Goal: Book appointment/travel/reservation

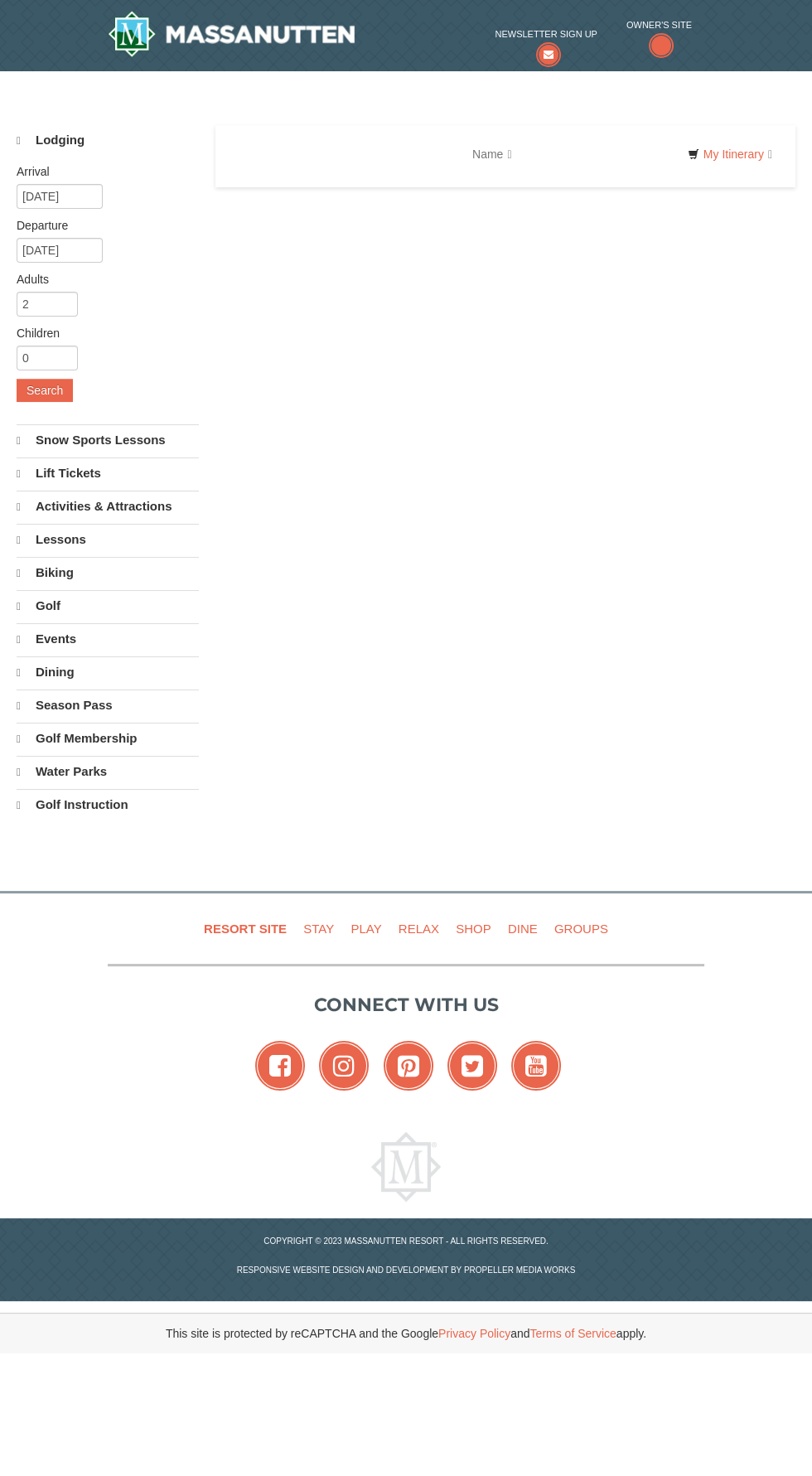
select select "9"
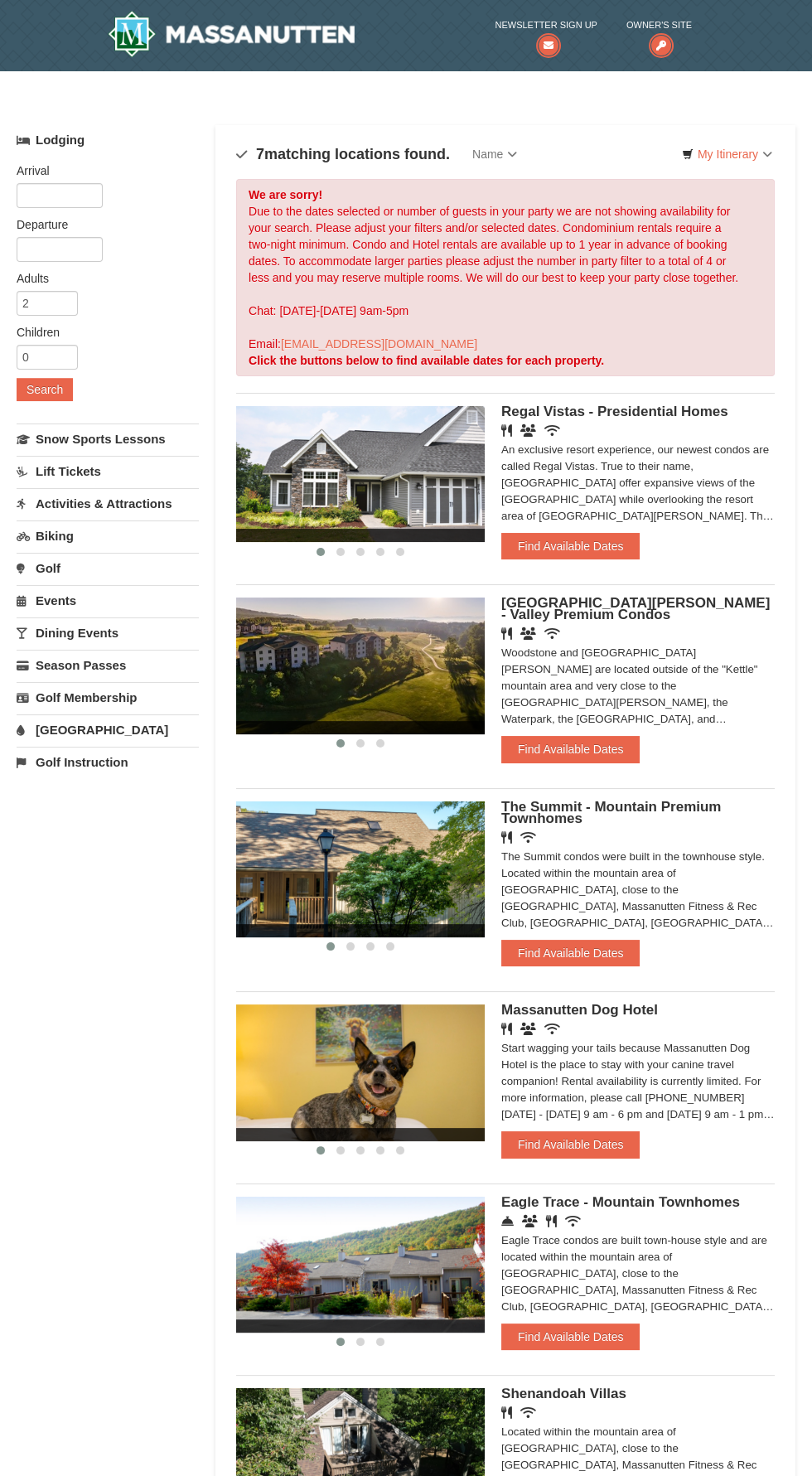
click at [677, 452] on div "An exclusive resort experience, our newest condos are called Regal Vistas. True…" at bounding box center [638, 482] width 274 height 83
click at [606, 554] on button "Find Available Dates" at bounding box center [570, 546] width 139 height 26
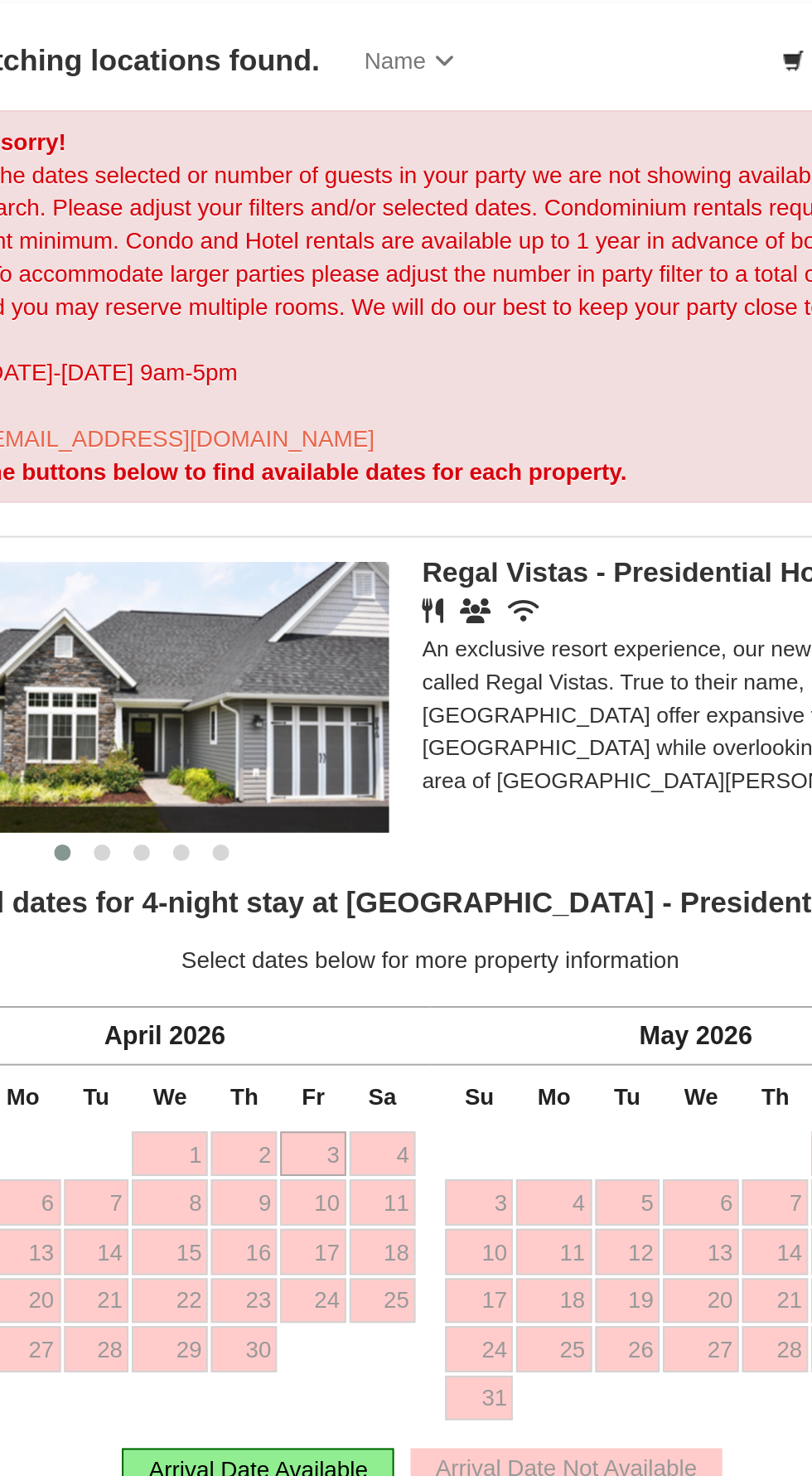
click at [457, 701] on link "3" at bounding box center [446, 704] width 34 height 24
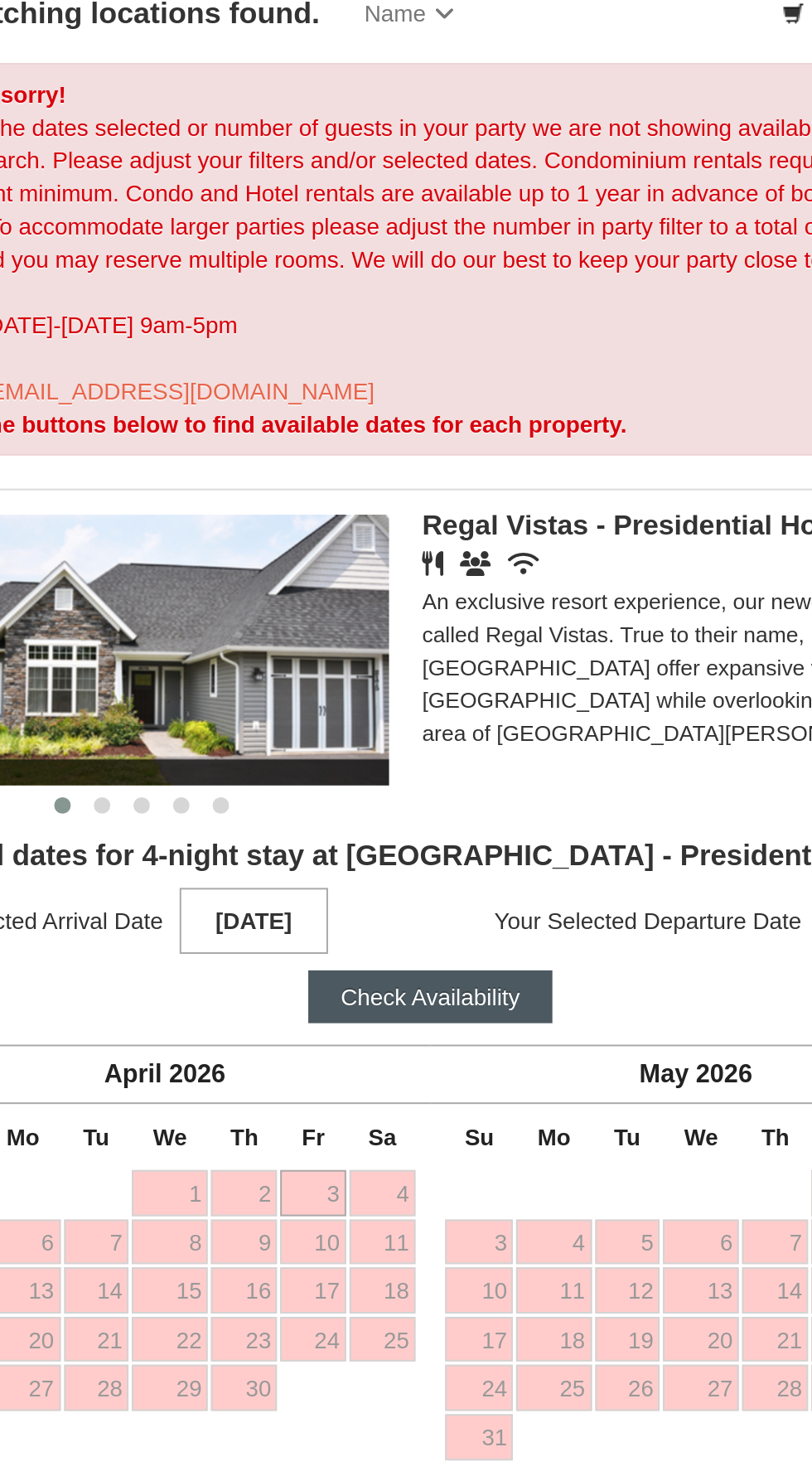
click at [553, 672] on div "Next [DATE]" at bounding box center [639, 686] width 266 height 30
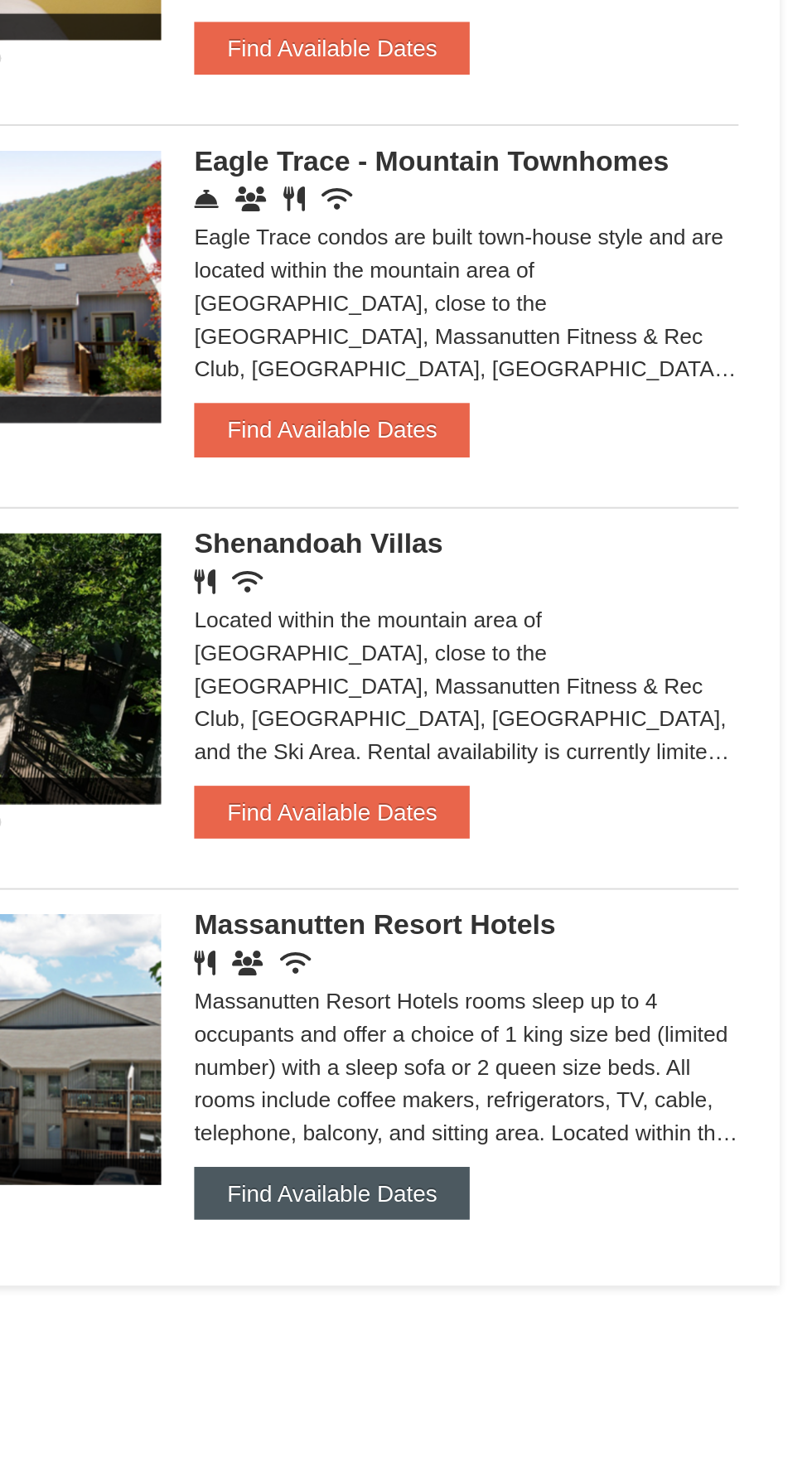
click at [614, 1386] on button "Find Available Dates" at bounding box center [570, 1393] width 139 height 26
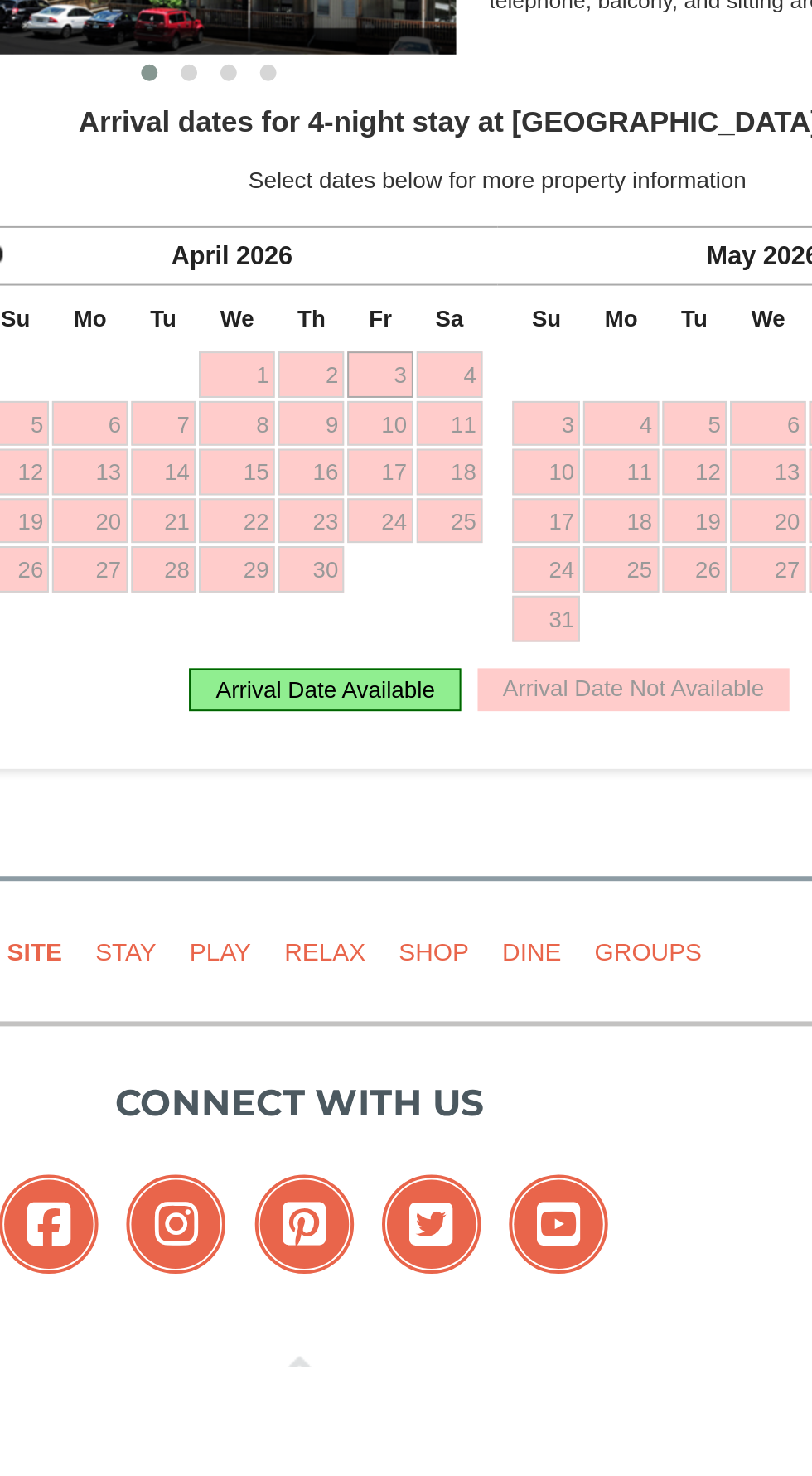
scroll to position [898, 0]
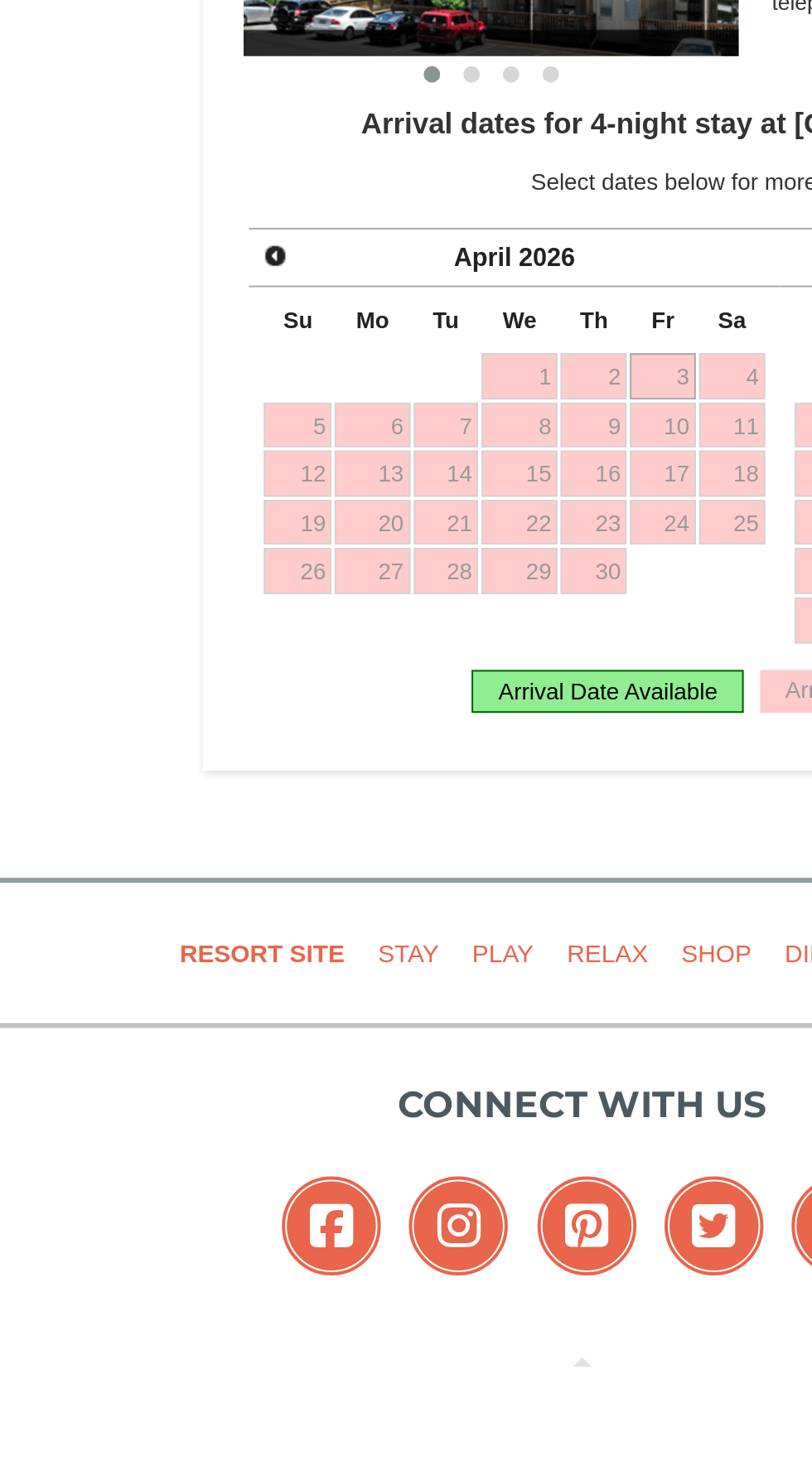
click at [250, 913] on span "Prev" at bounding box center [252, 918] width 14 height 14
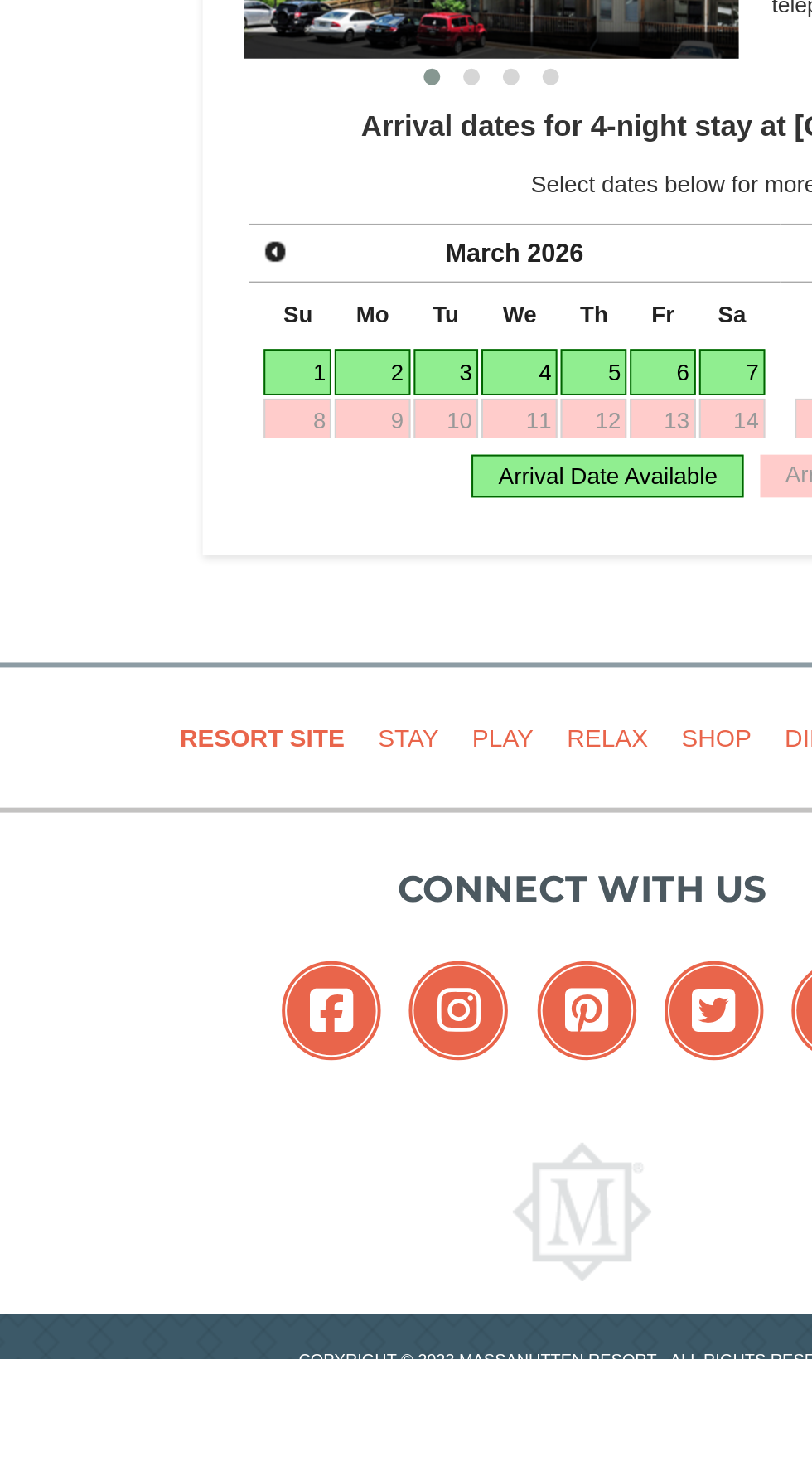
scroll to position [894, 0]
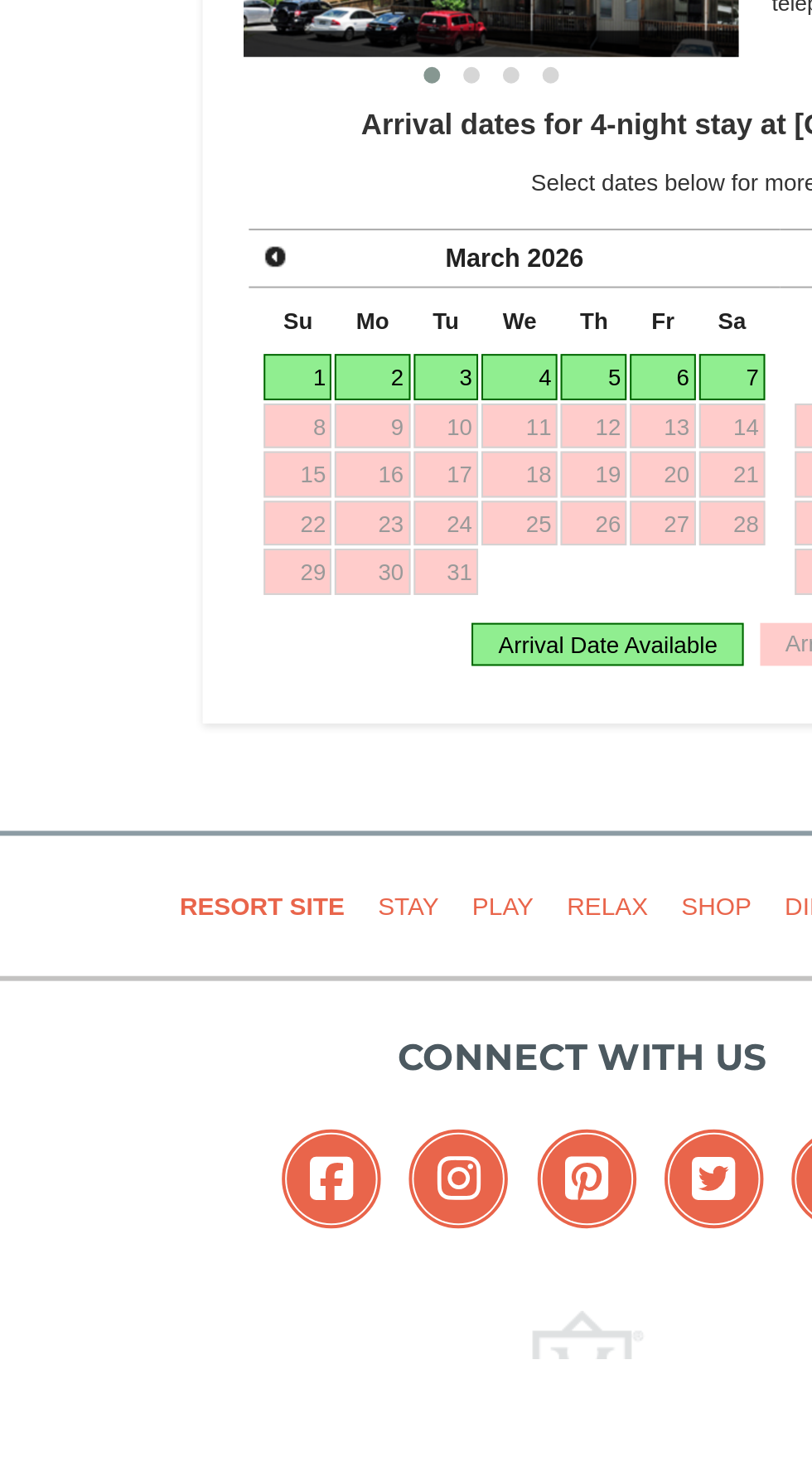
click at [253, 927] on span "Prev" at bounding box center [252, 922] width 14 height 14
